Goal: Entertainment & Leisure: Consume media (video, audio)

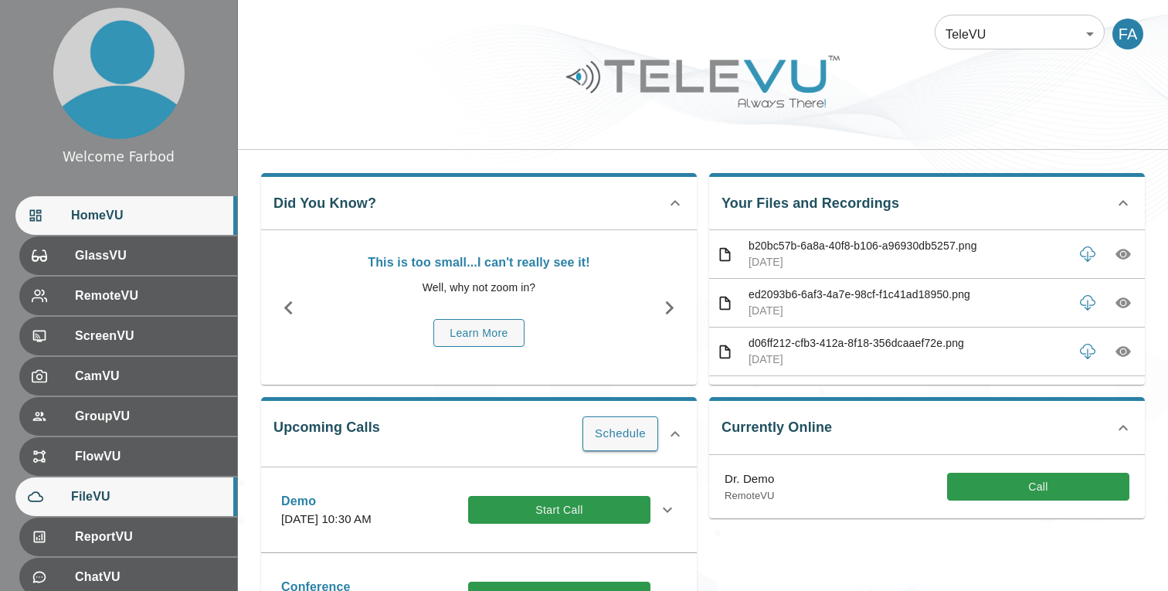
click at [98, 489] on span "FileVU" at bounding box center [148, 496] width 154 height 19
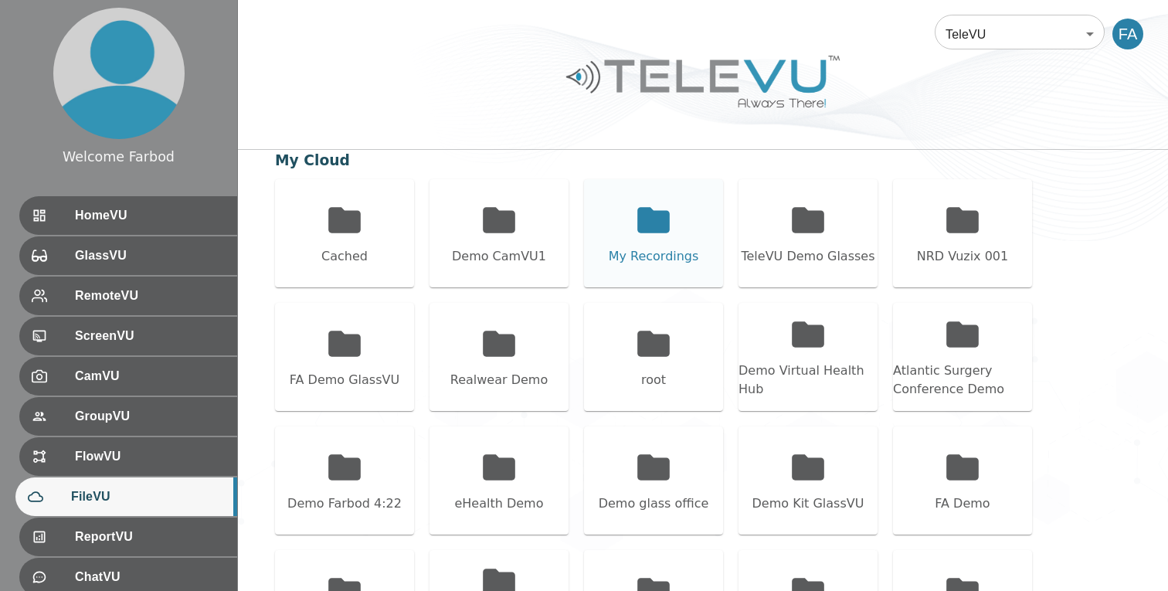
click at [670, 231] on icon at bounding box center [653, 220] width 39 height 39
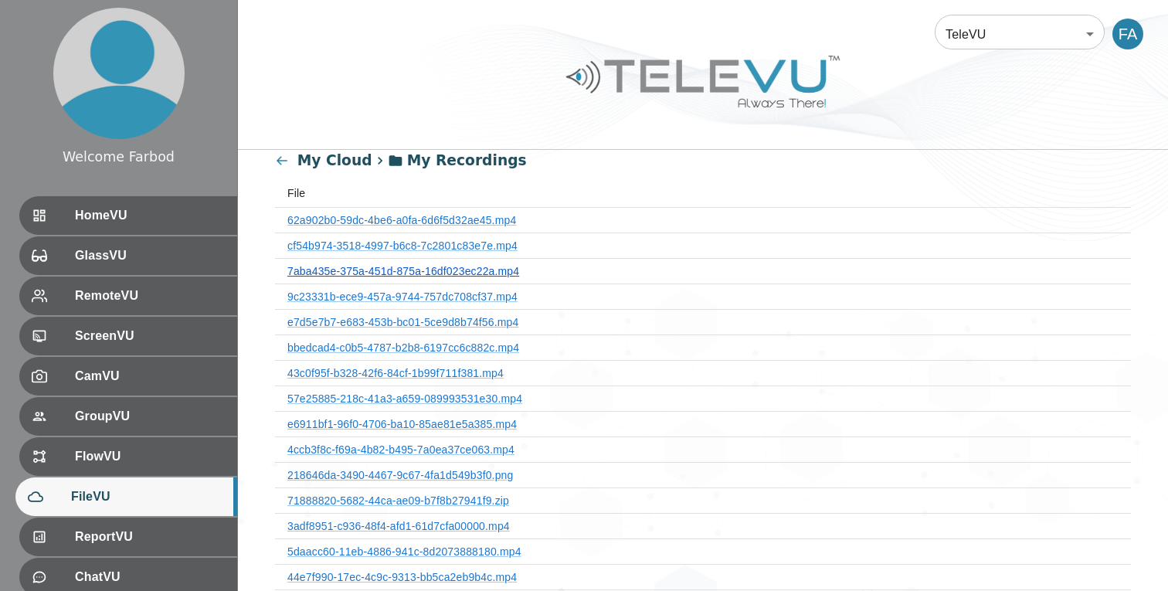
click at [466, 270] on link "7aba435e-375a-451d-875a-16df023ec22a.mp4" at bounding box center [403, 271] width 232 height 12
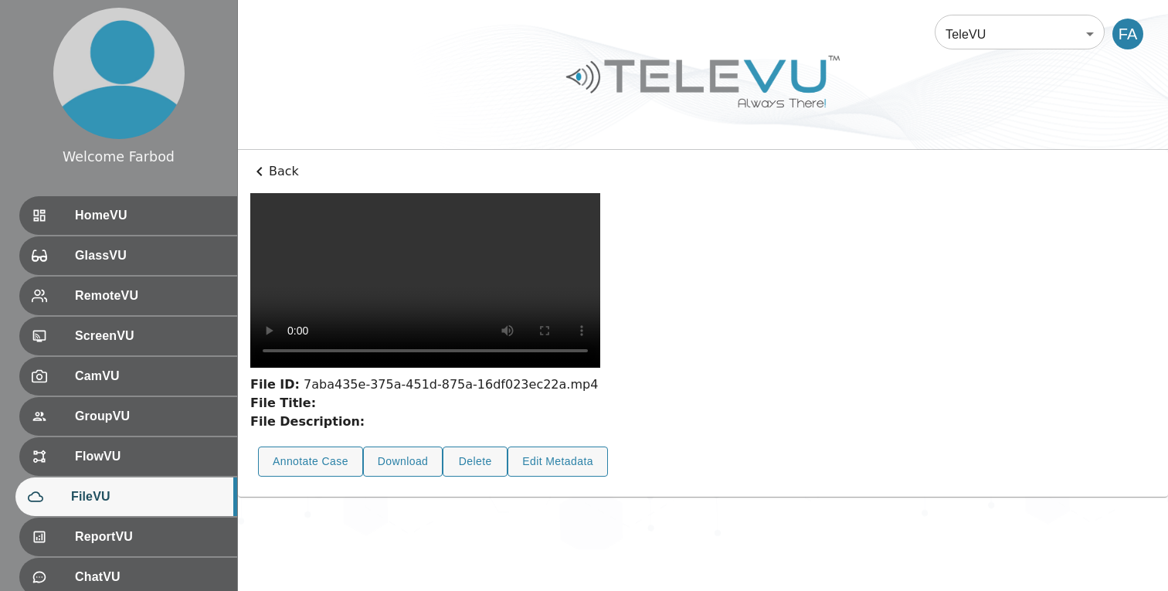
click at [287, 170] on p "Back" at bounding box center [702, 171] width 905 height 19
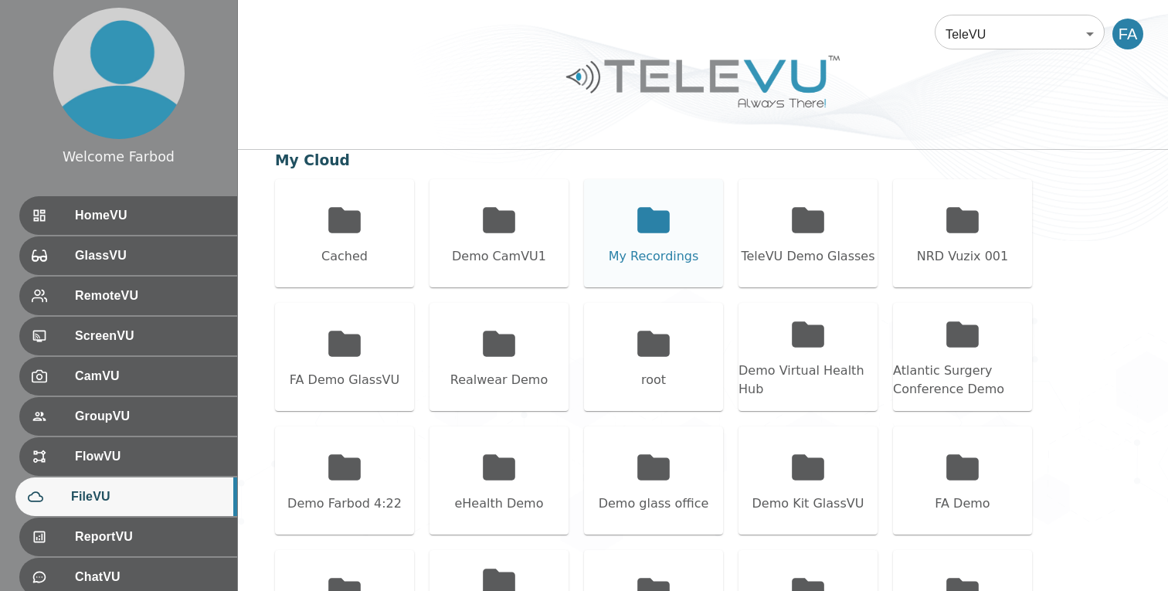
click at [664, 252] on div "My Recordings" at bounding box center [654, 256] width 90 height 19
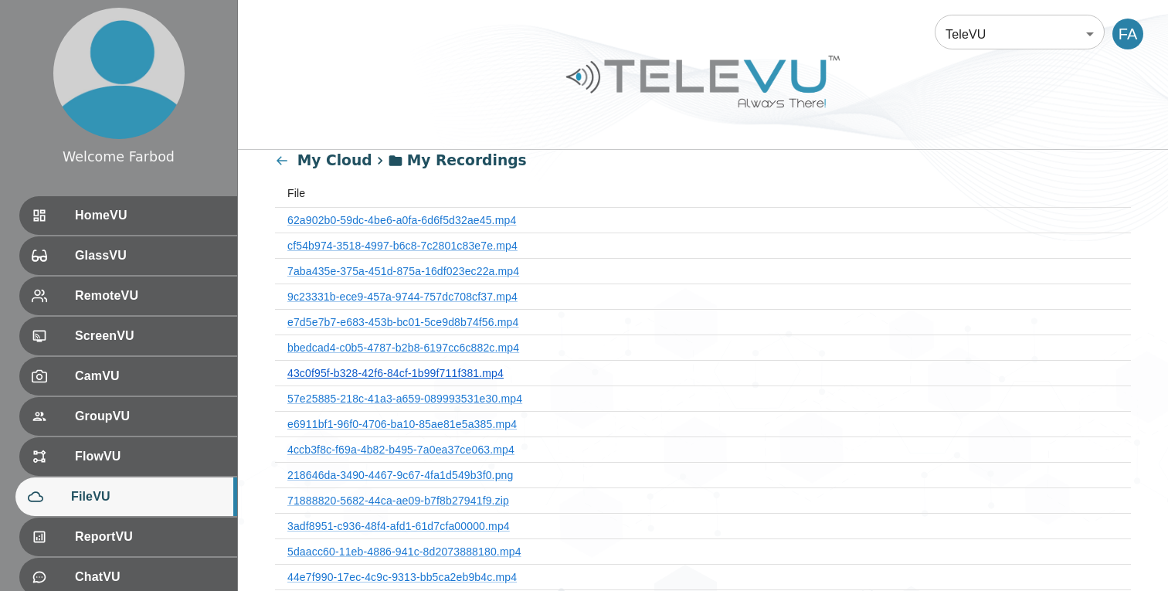
click at [488, 371] on link "43c0f95f-b328-42f6-84cf-1b99f711f381.mp4" at bounding box center [395, 373] width 216 height 12
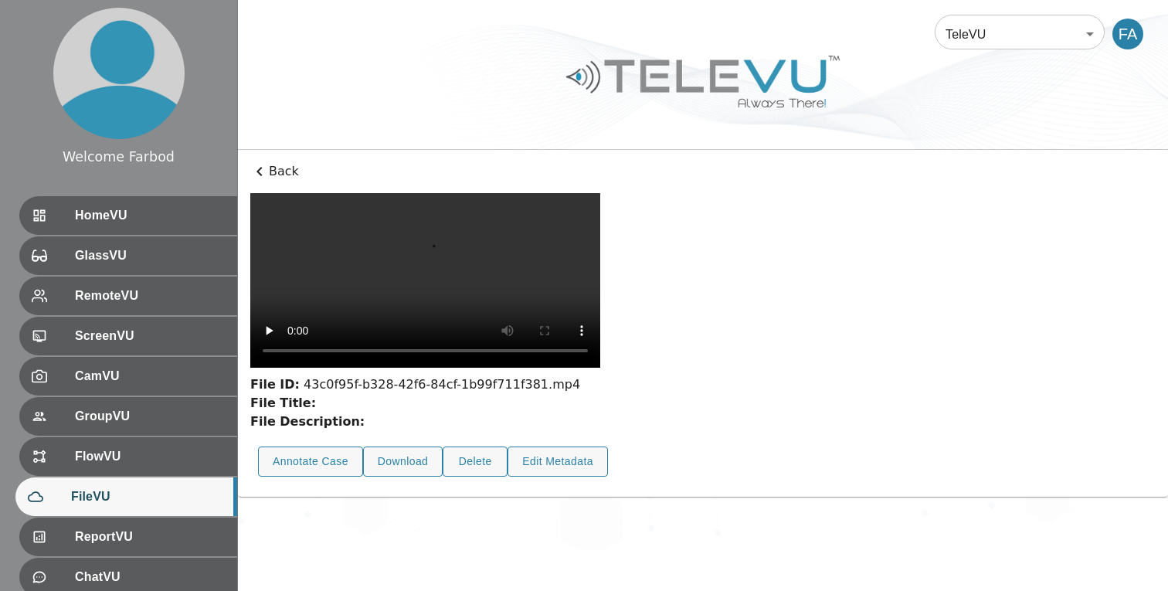
scroll to position [56, 0]
click at [331, 476] on button "Annotate Case" at bounding box center [310, 461] width 105 height 30
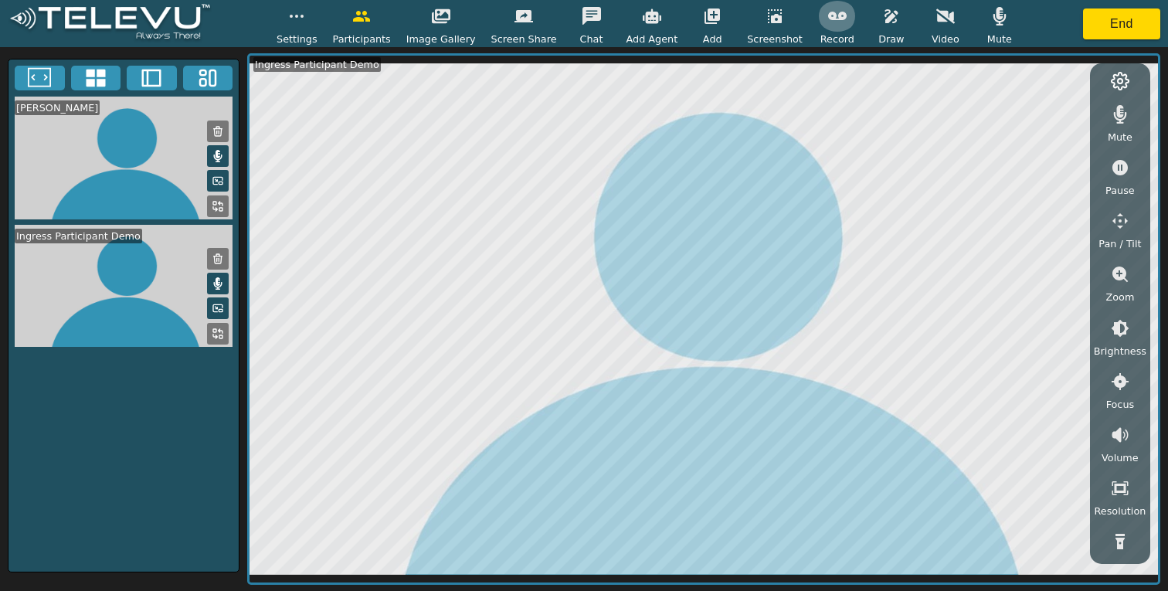
click at [836, 25] on button "button" at bounding box center [837, 16] width 39 height 31
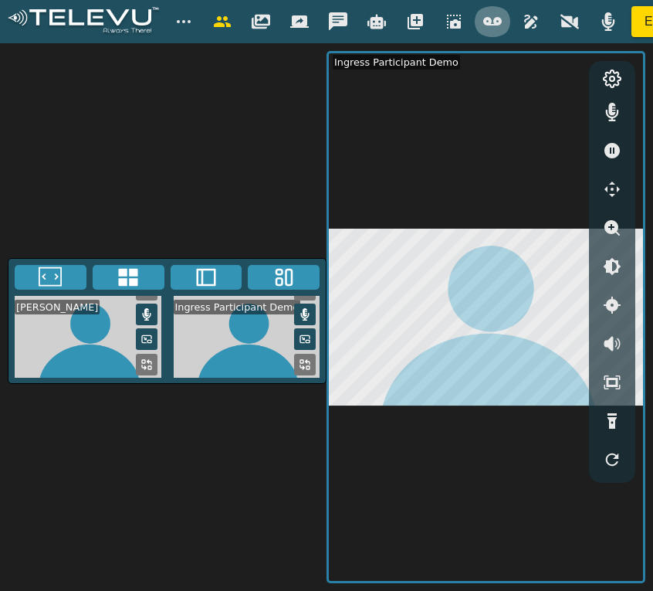
click at [487, 19] on icon "button" at bounding box center [492, 21] width 19 height 8
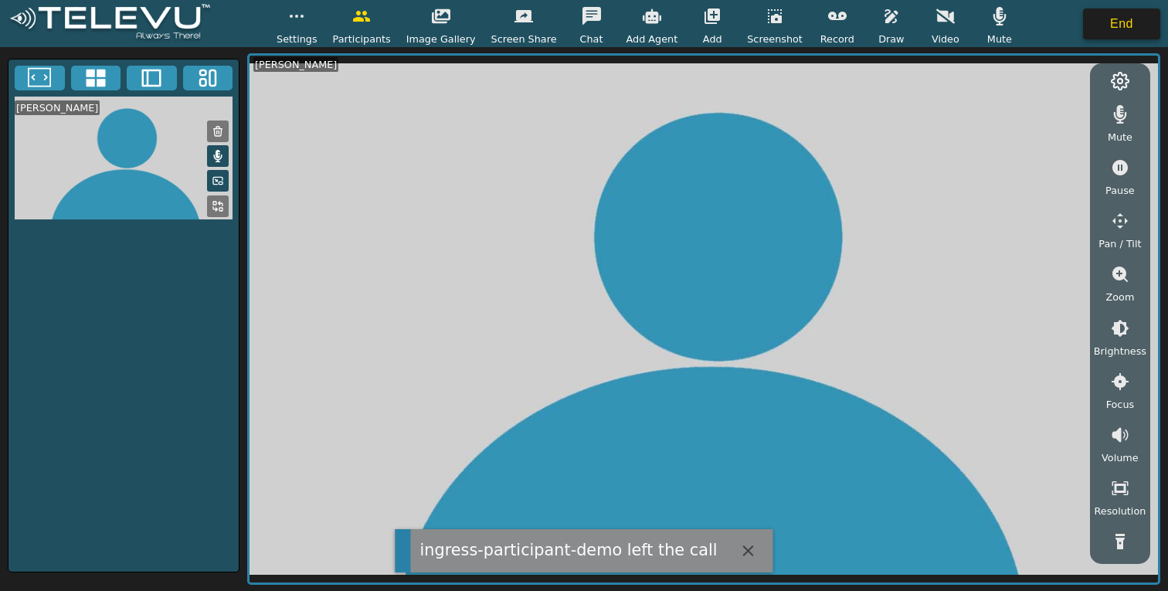
click at [1131, 18] on button "End" at bounding box center [1121, 23] width 77 height 31
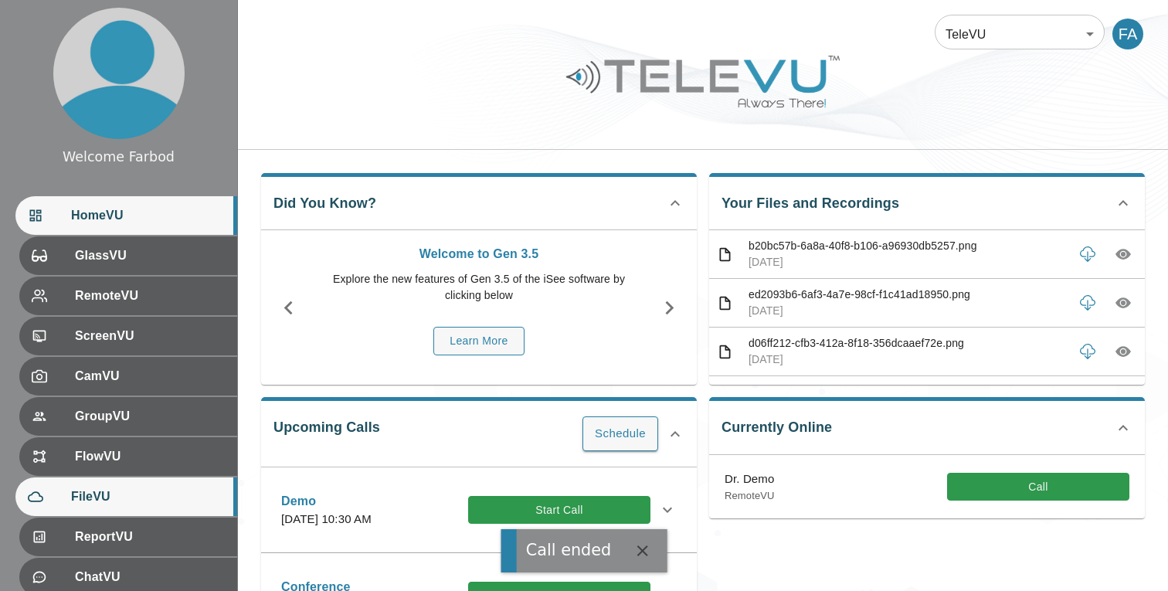
click at [107, 485] on div "FileVU" at bounding box center [126, 496] width 222 height 39
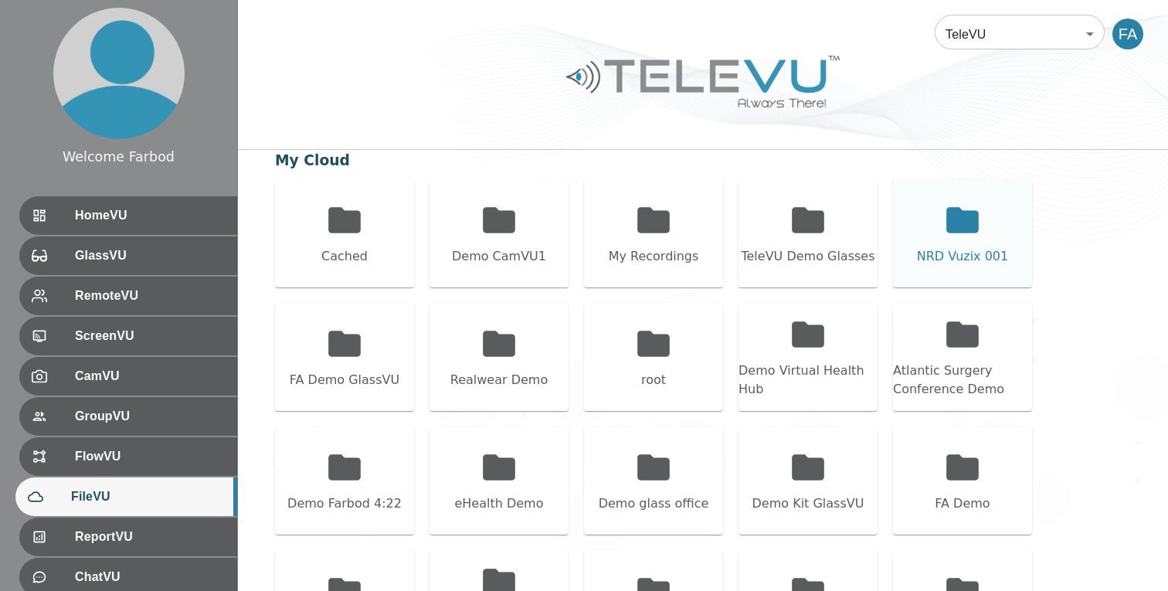
click at [946, 254] on div "NRD Vuzix 001" at bounding box center [962, 256] width 91 height 19
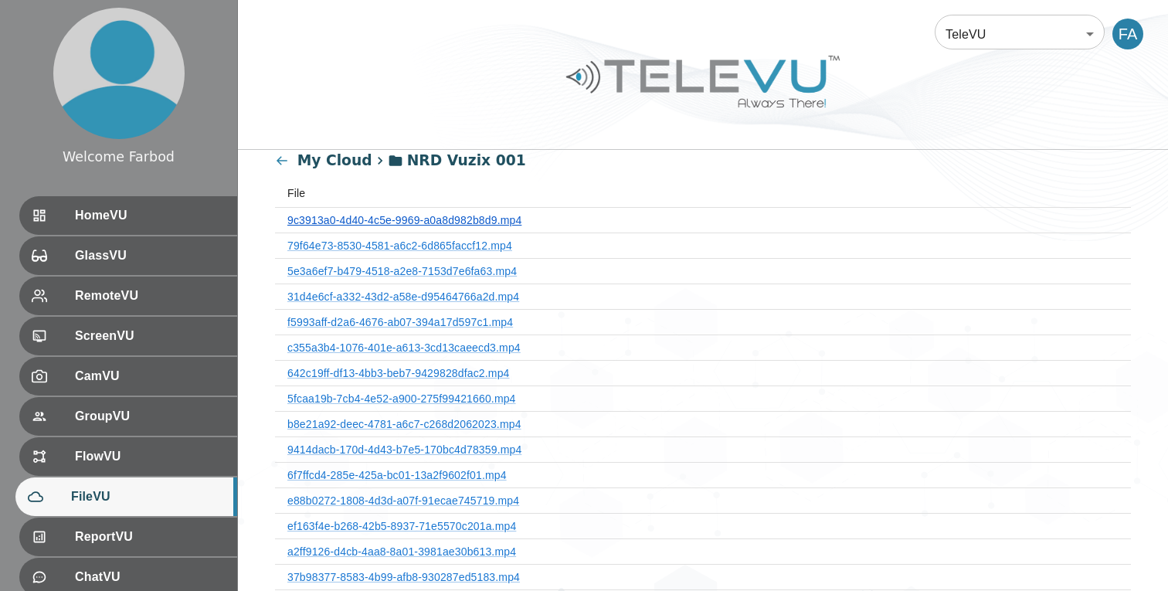
click at [362, 223] on link "9c3913a0-4d40-4c5e-9969-a0a8d982b8d9.mp4" at bounding box center [404, 220] width 234 height 12
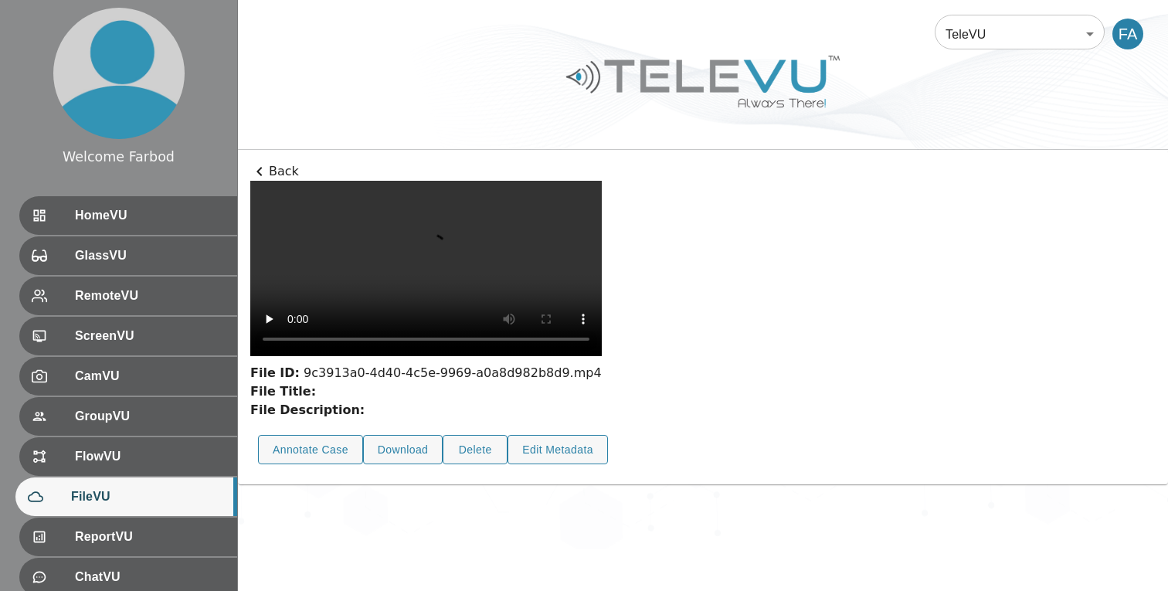
scroll to position [44, 0]
click at [317, 465] on button "Annotate Case" at bounding box center [310, 450] width 105 height 30
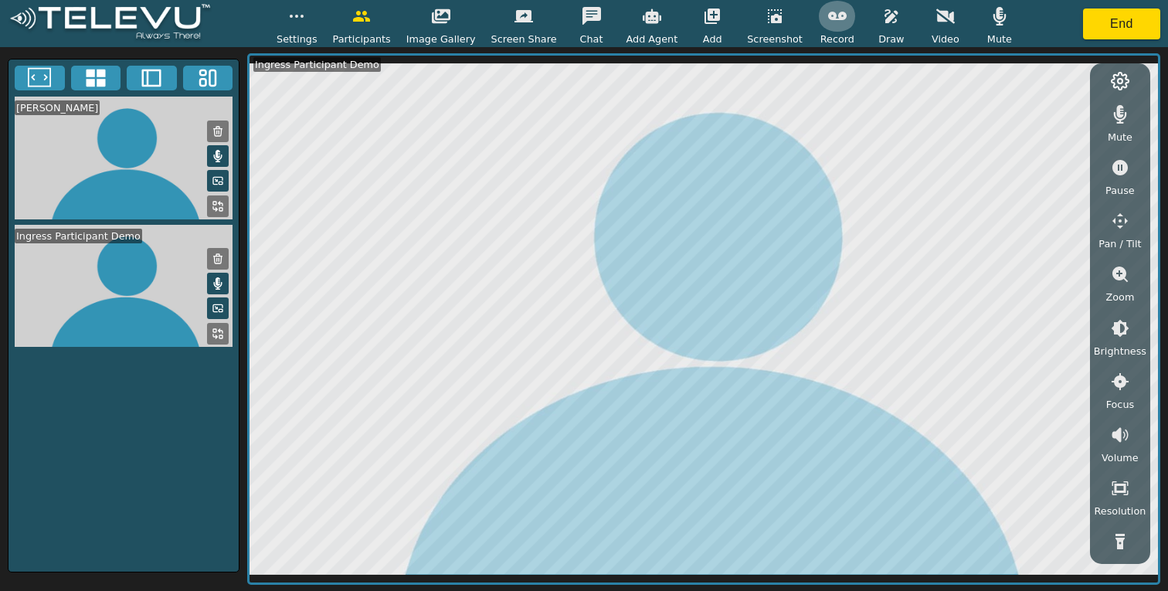
click at [828, 15] on icon "button" at bounding box center [837, 16] width 19 height 8
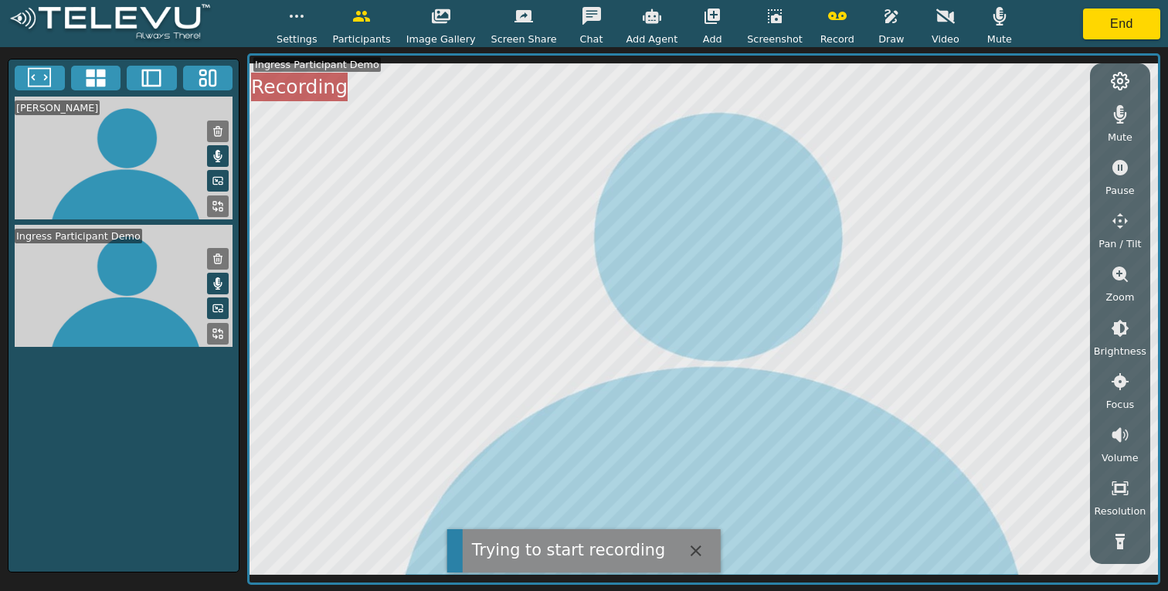
click at [828, 15] on icon "button" at bounding box center [837, 16] width 19 height 8
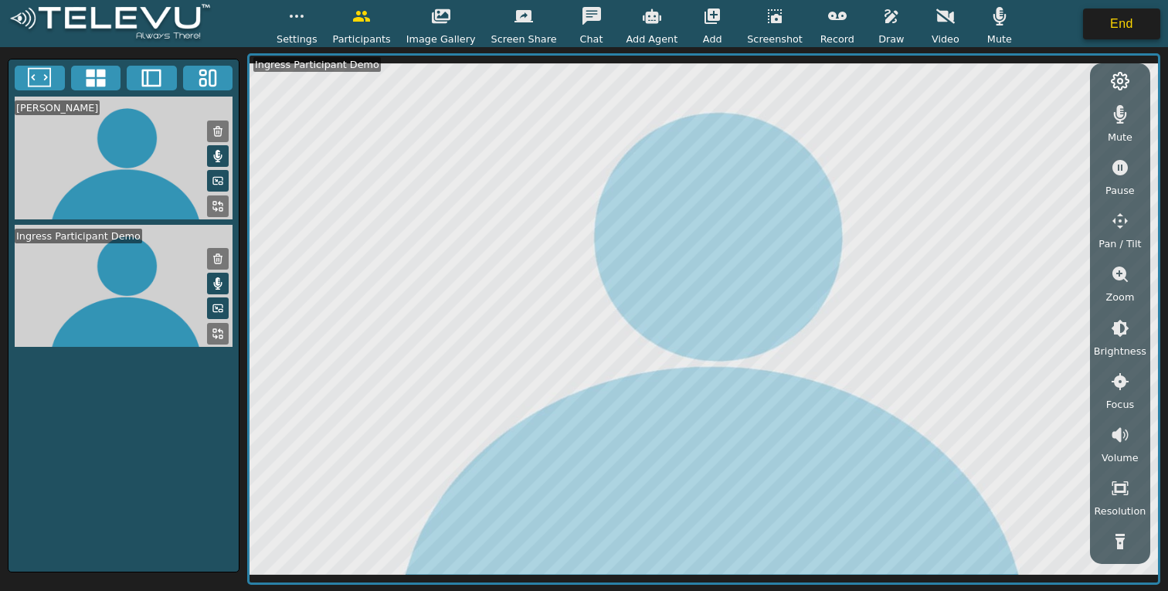
click at [1118, 32] on button "End" at bounding box center [1121, 23] width 77 height 31
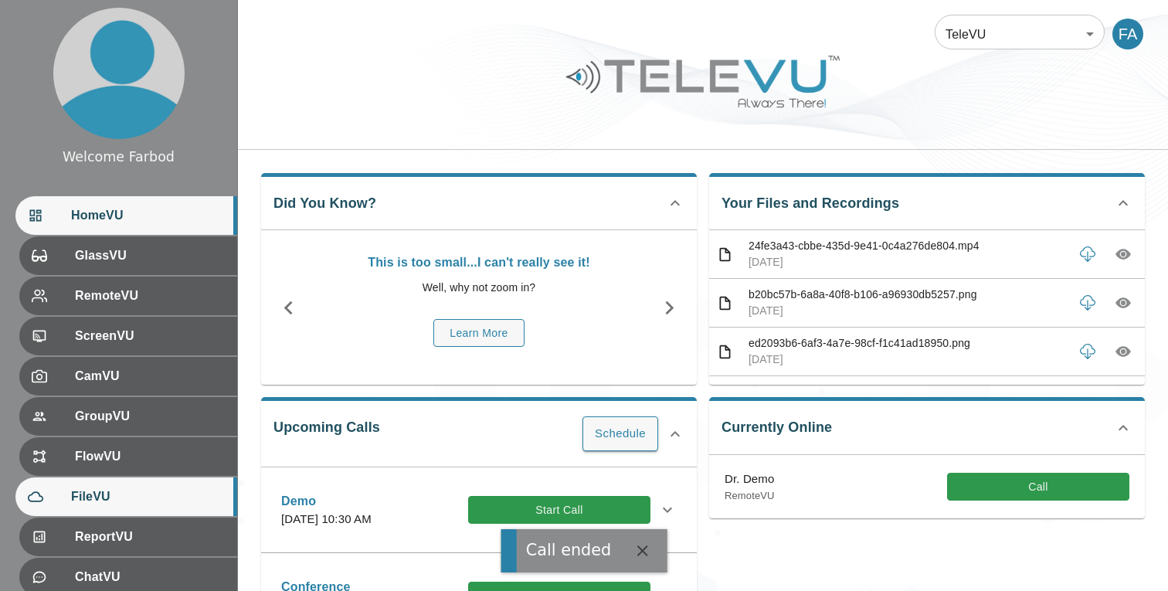
click at [106, 509] on div "FileVU" at bounding box center [126, 496] width 222 height 39
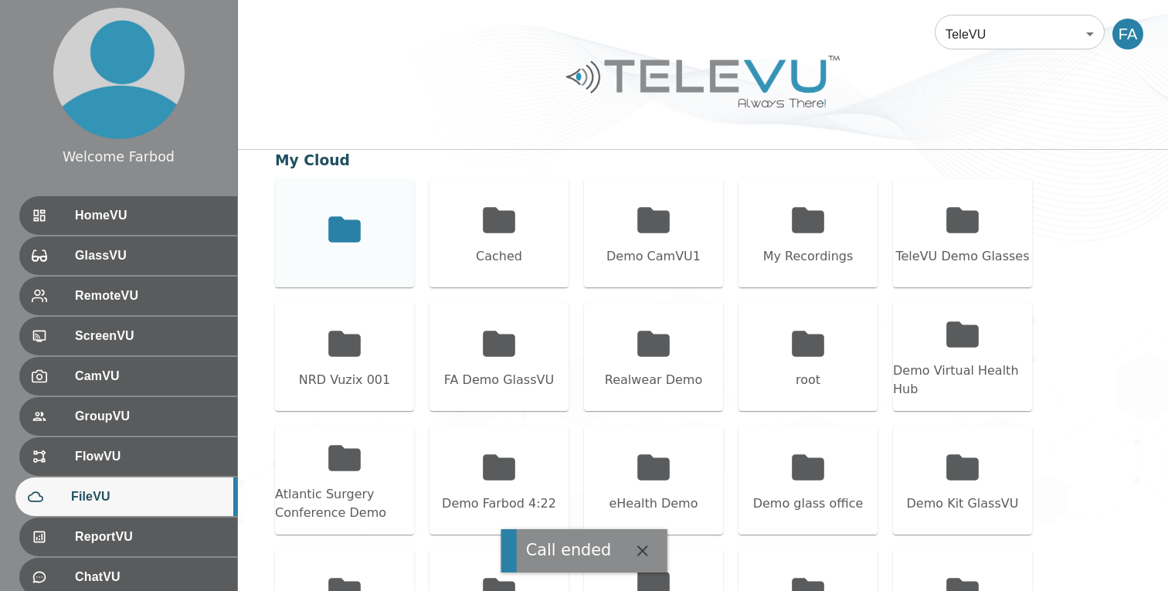
click at [360, 236] on icon at bounding box center [344, 228] width 32 height 25
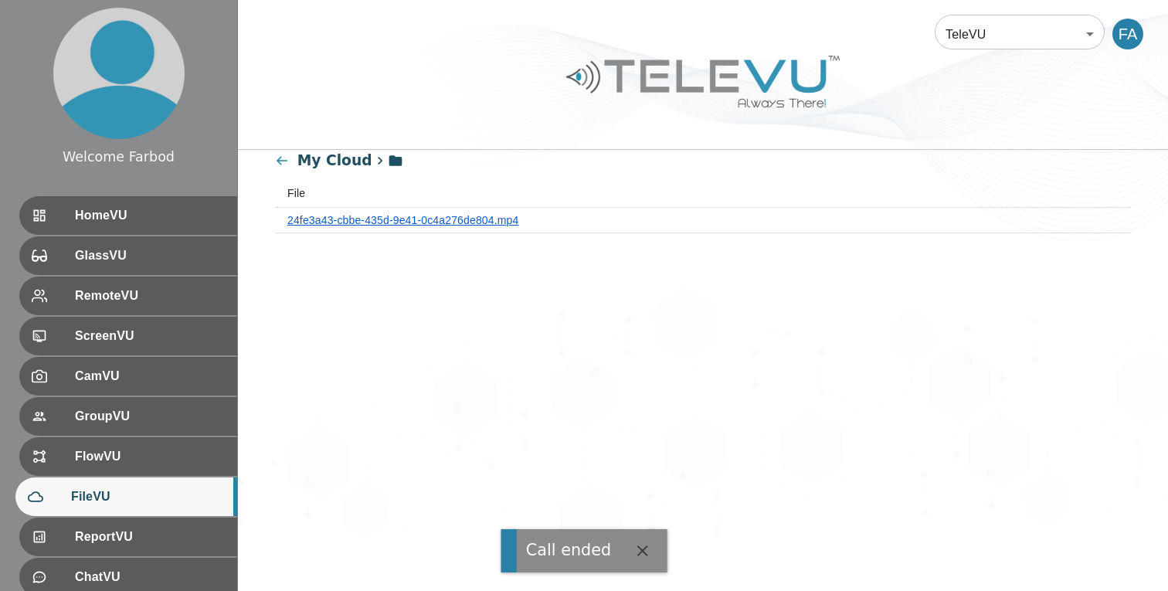
click at [381, 219] on link "24fe3a43-cbbe-435d-9e41-0c4a276de804.mp4" at bounding box center [402, 220] width 231 height 12
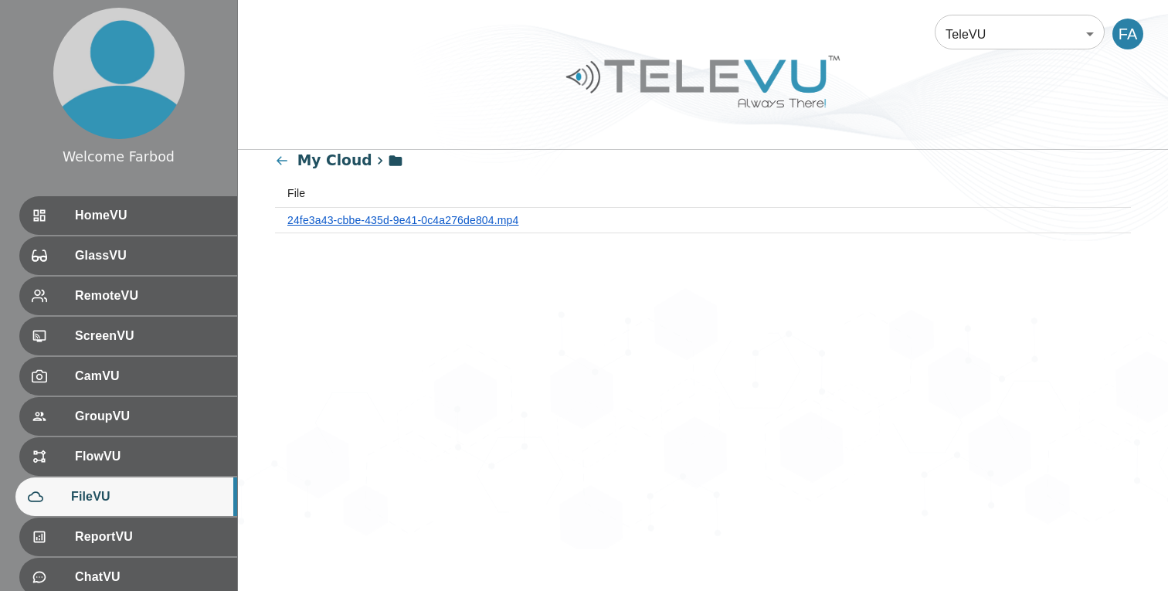
click at [366, 214] on link "24fe3a43-cbbe-435d-9e41-0c4a276de804.mp4" at bounding box center [402, 220] width 231 height 12
click at [282, 164] on icon at bounding box center [282, 161] width 15 height 15
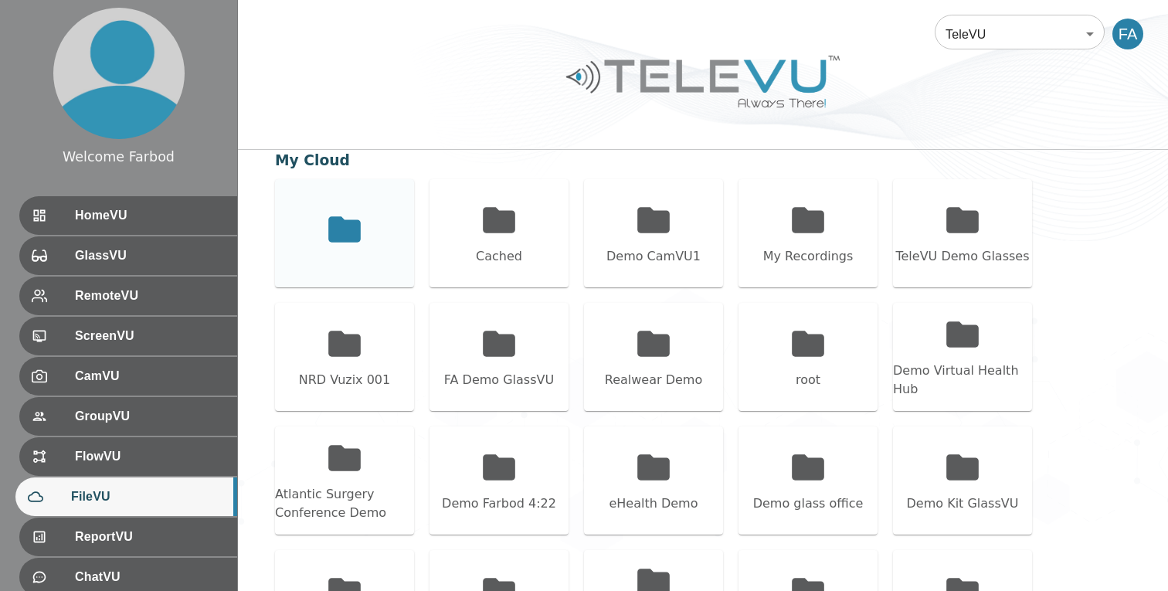
click at [337, 210] on icon at bounding box center [344, 229] width 39 height 39
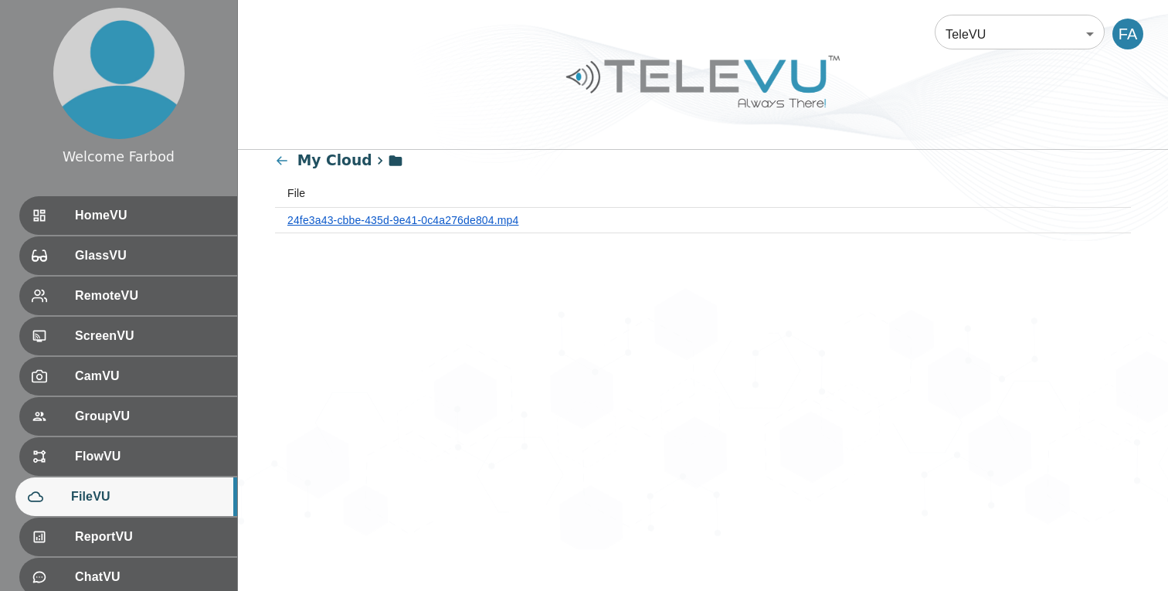
click at [371, 222] on link "24fe3a43-cbbe-435d-9e41-0c4a276de804.mp4" at bounding box center [402, 220] width 231 height 12
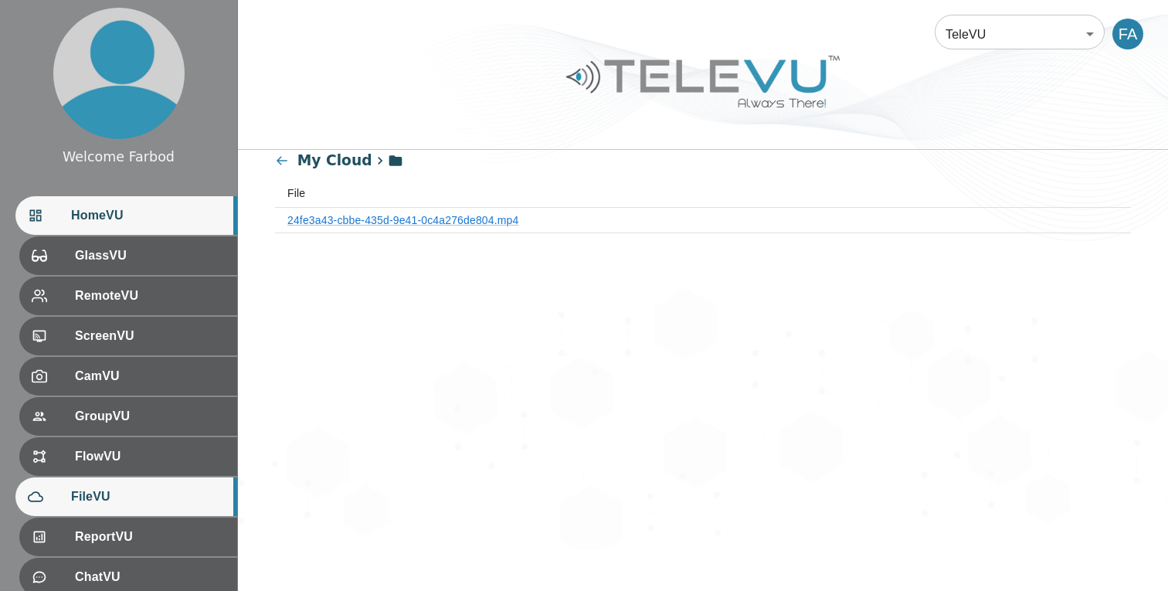
click at [127, 217] on span "HomeVU" at bounding box center [148, 215] width 154 height 19
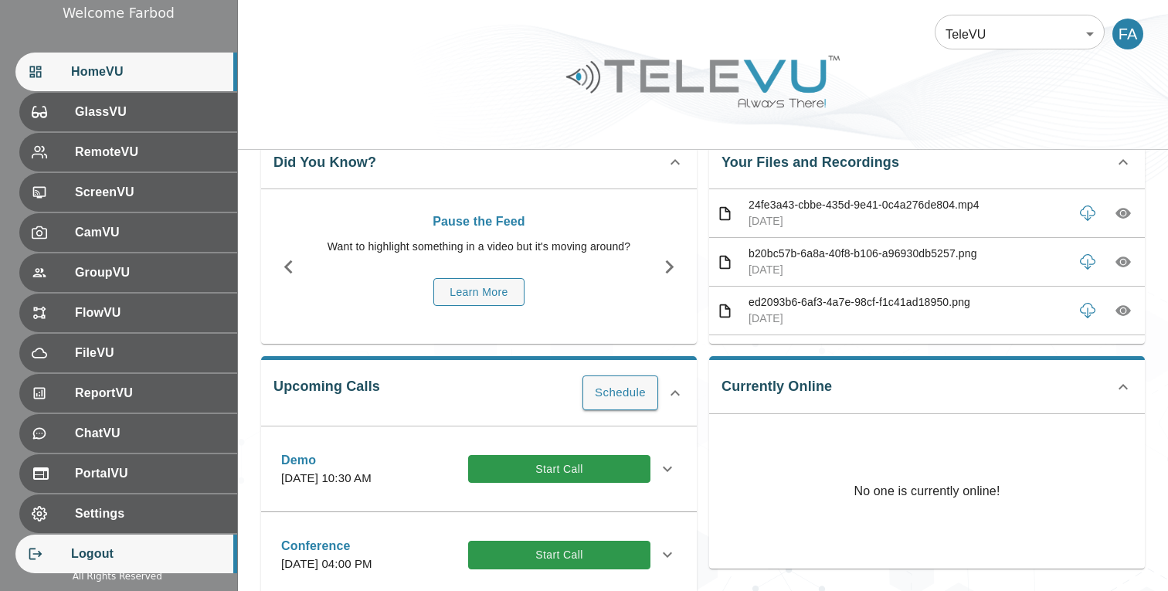
scroll to position [154, 0]
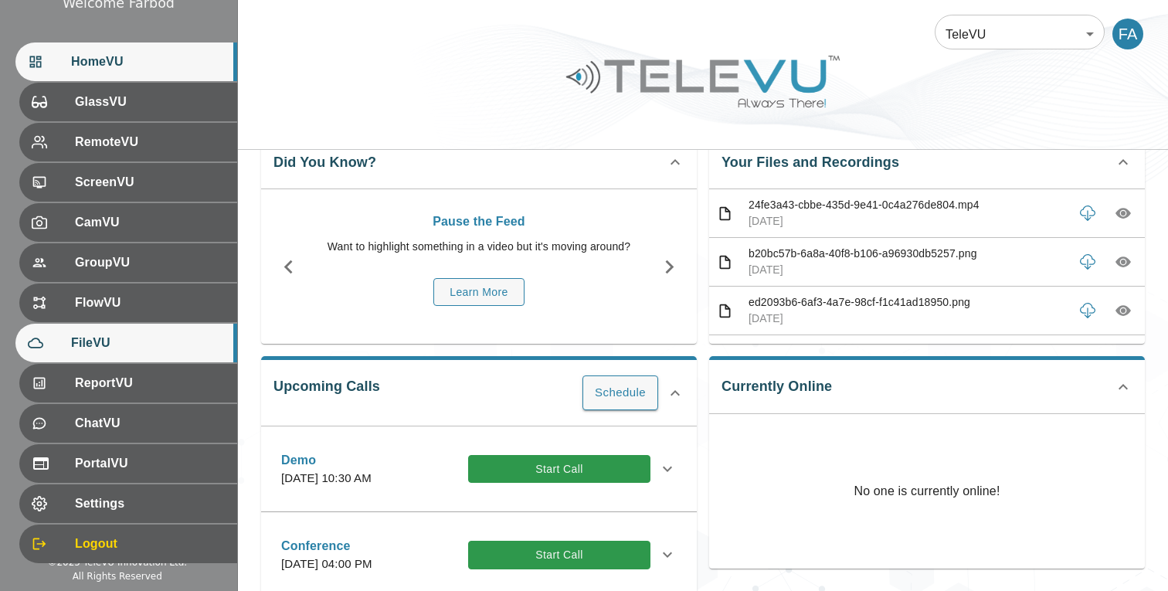
click at [122, 350] on span "FileVU" at bounding box center [148, 343] width 154 height 19
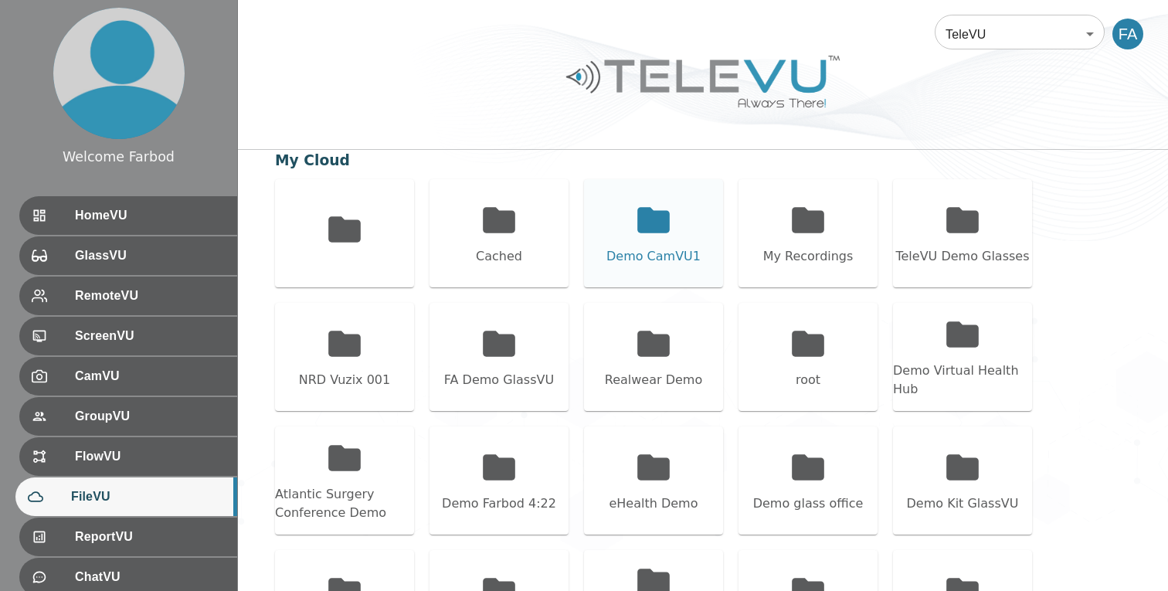
click at [680, 248] on div "Demo CamVU1" at bounding box center [653, 256] width 94 height 19
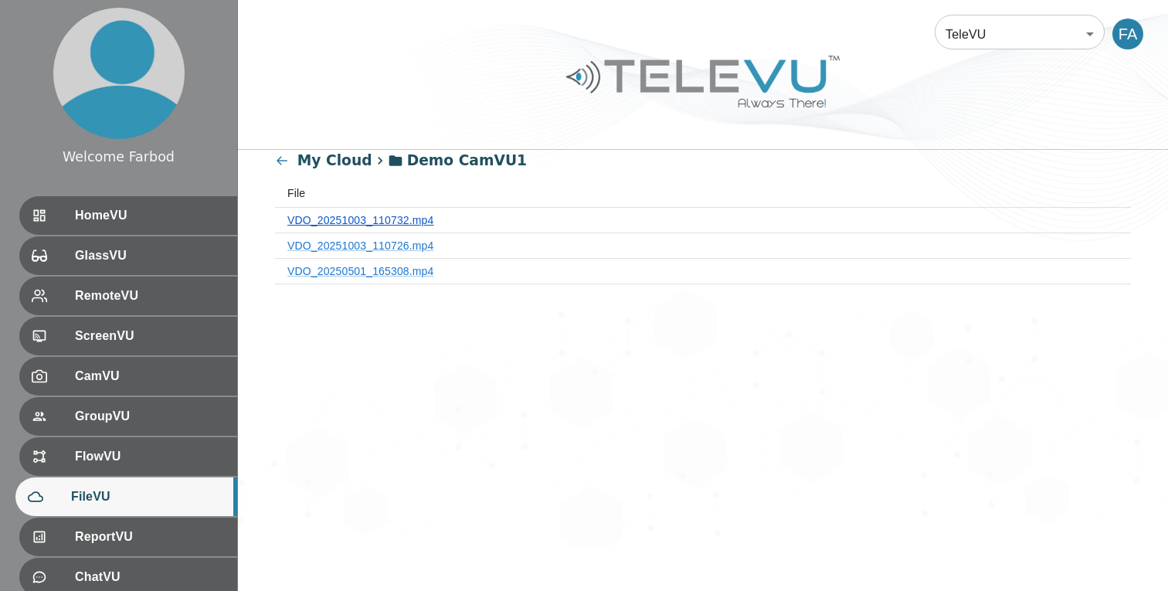
click at [326, 218] on link "VDO_20251003_110732.mp4" at bounding box center [360, 220] width 147 height 12
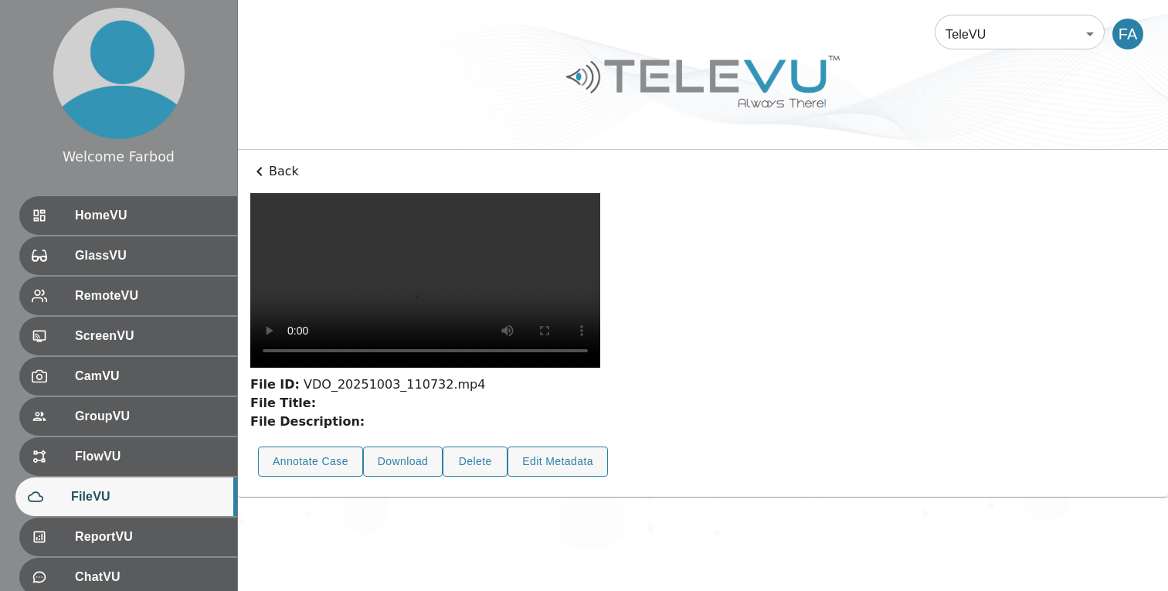
click at [263, 171] on icon at bounding box center [259, 171] width 19 height 19
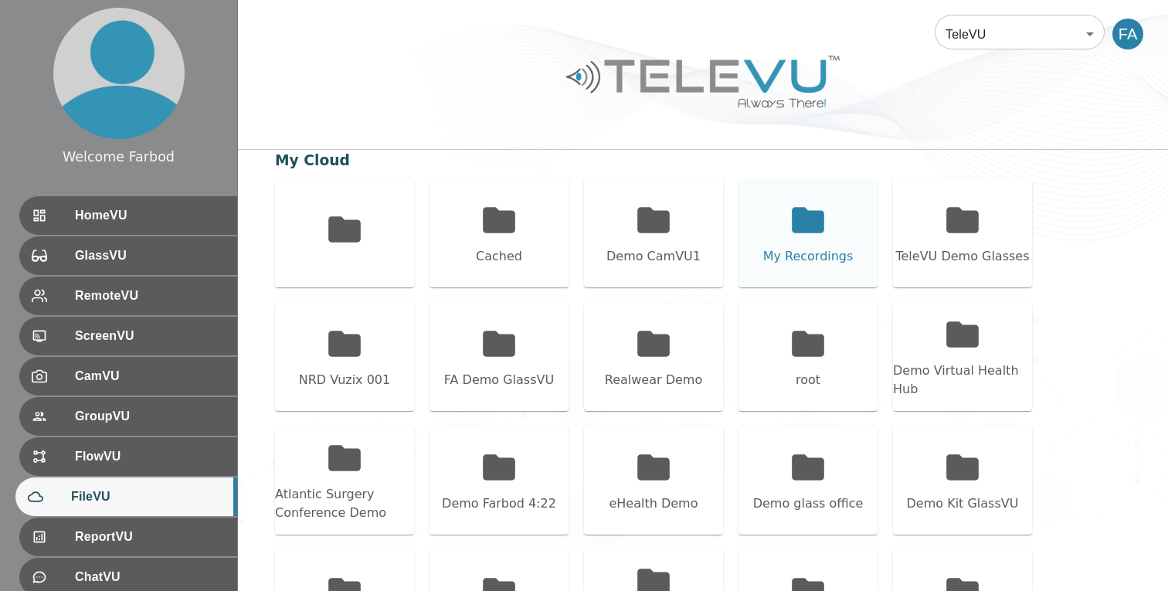
click at [820, 249] on div "My Recordings" at bounding box center [808, 256] width 90 height 19
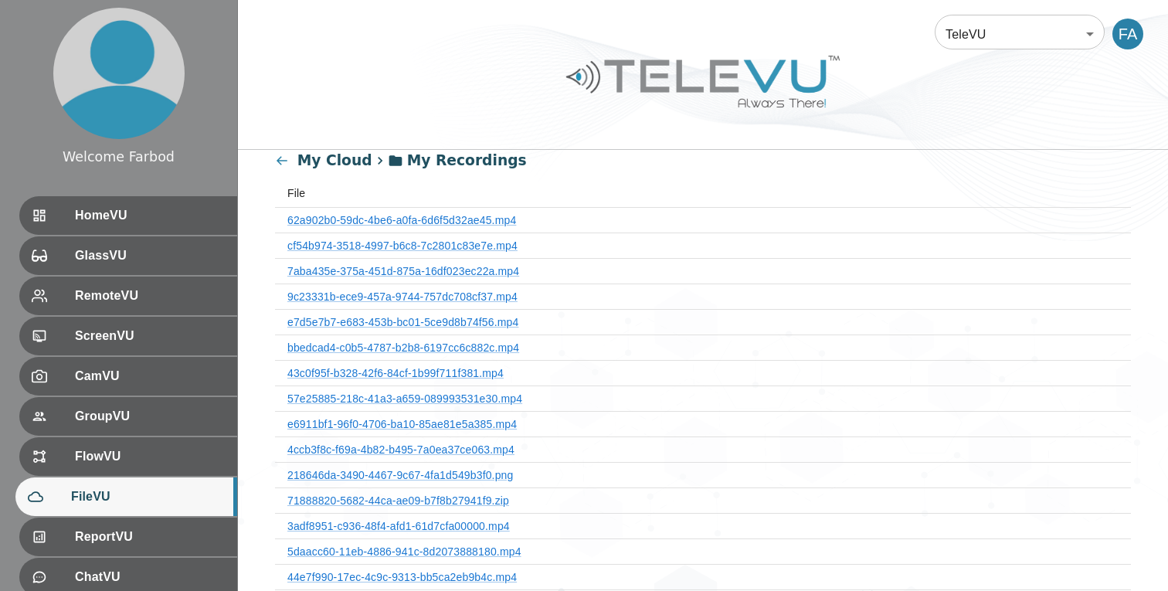
click at [440, 337] on th "bbedcad4-c0b5-4787-b2b8-6197cc6c882c.mp4" at bounding box center [703, 346] width 856 height 25
click at [440, 350] on link "bbedcad4-c0b5-4787-b2b8-6197cc6c882c.mp4" at bounding box center [403, 347] width 232 height 12
